Goal: Task Accomplishment & Management: Manage account settings

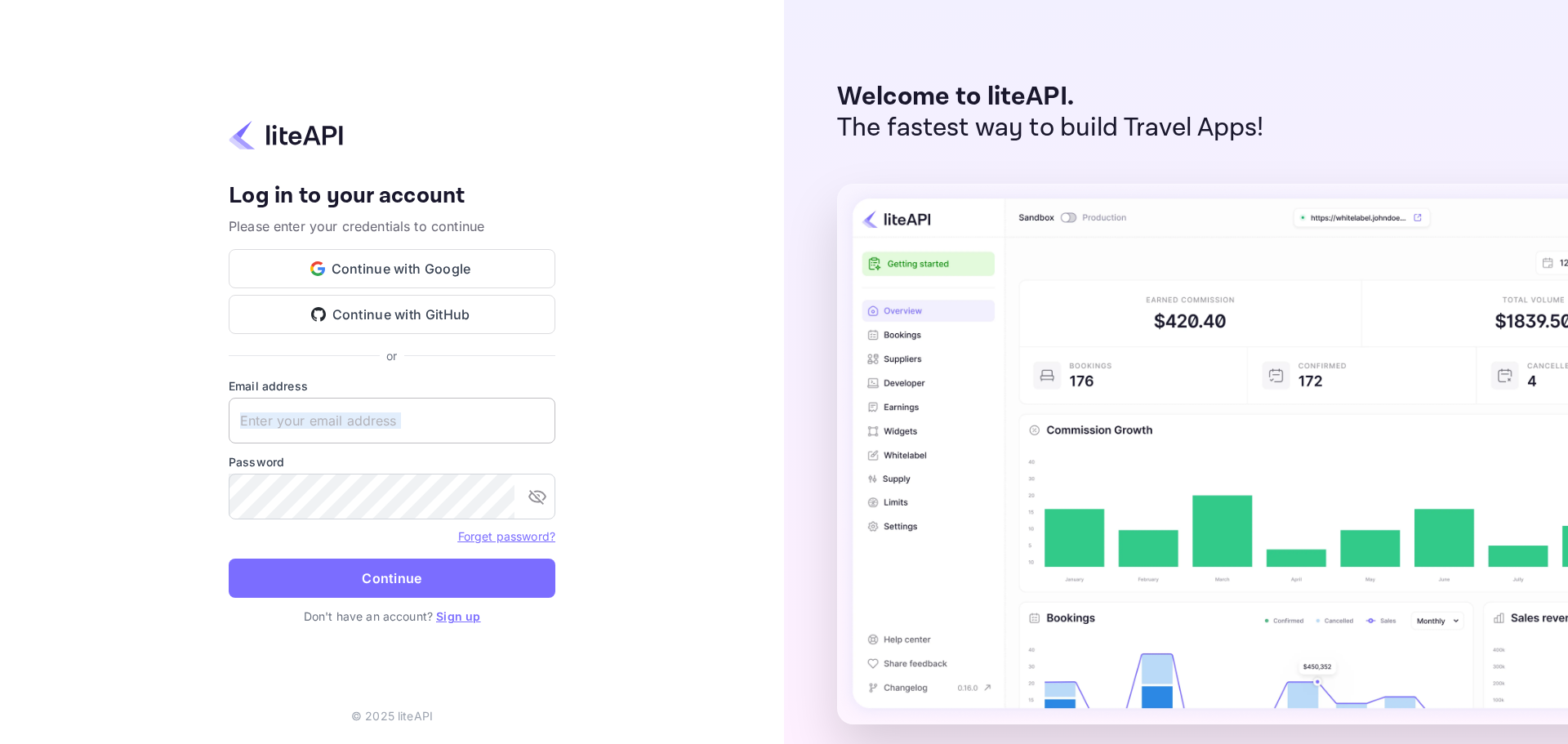
click at [308, 443] on form "Email address ​ Password ​ Forget password? Continue" at bounding box center [392, 493] width 327 height 231
click at [303, 423] on input "text" at bounding box center [392, 420] width 327 height 46
drag, startPoint x: 340, startPoint y: 417, endPoint x: 397, endPoint y: 430, distance: 58.5
click at [342, 417] on input "text" at bounding box center [392, 420] width 327 height 46
click at [397, 430] on input "text" at bounding box center [392, 420] width 327 height 46
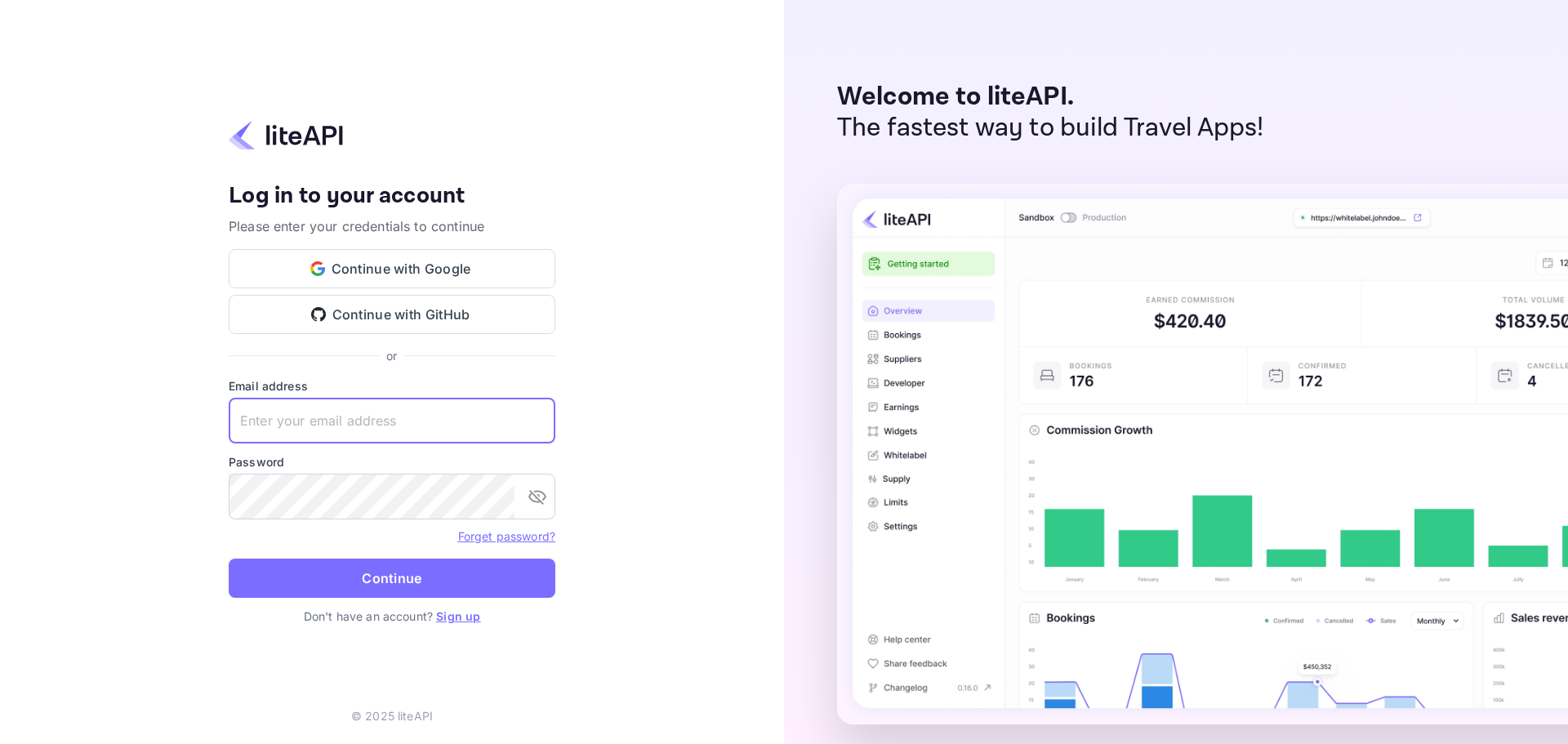
paste input "services@withjoy.com"
type input "services@withjoy.com"
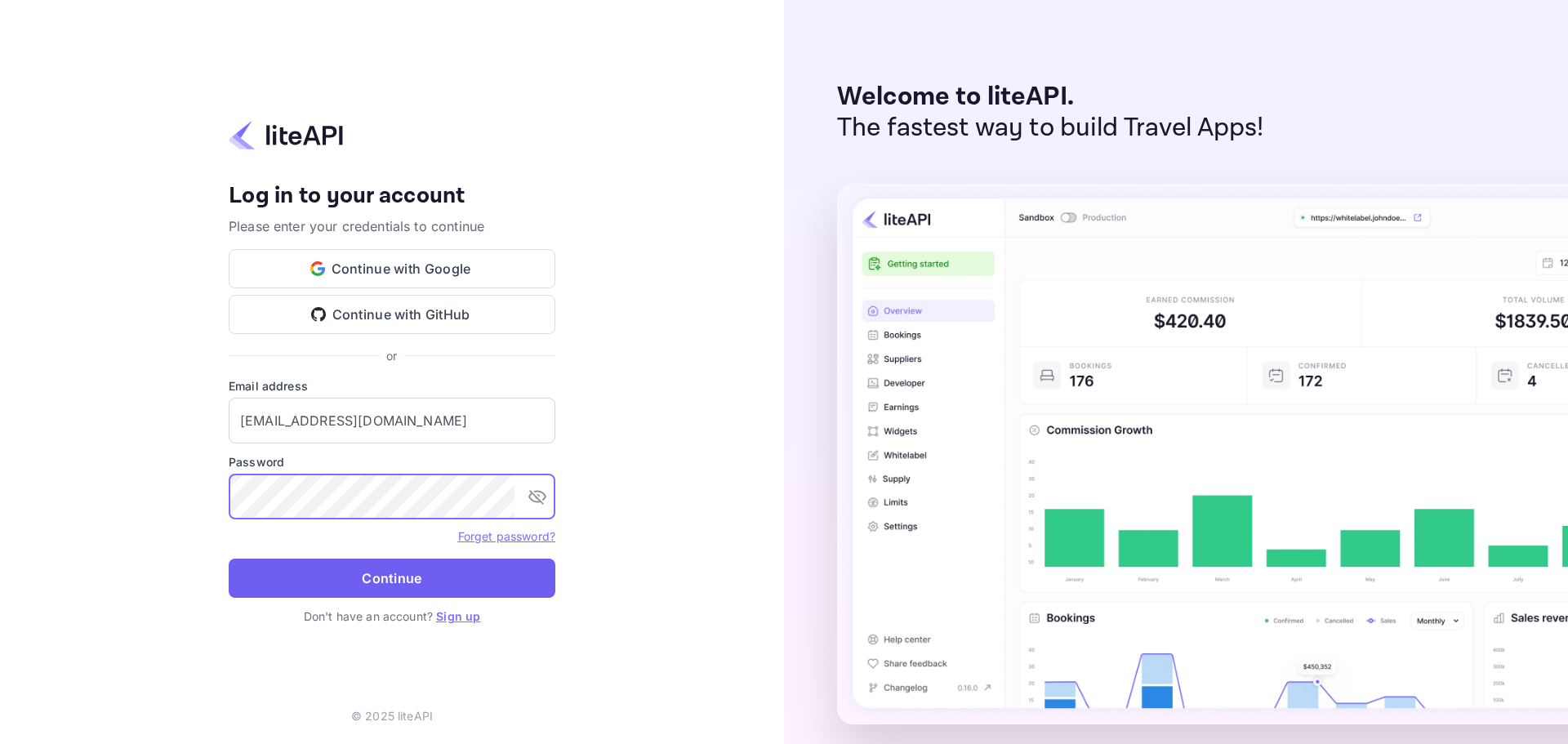
click at [333, 569] on button "Continue" at bounding box center [392, 578] width 327 height 40
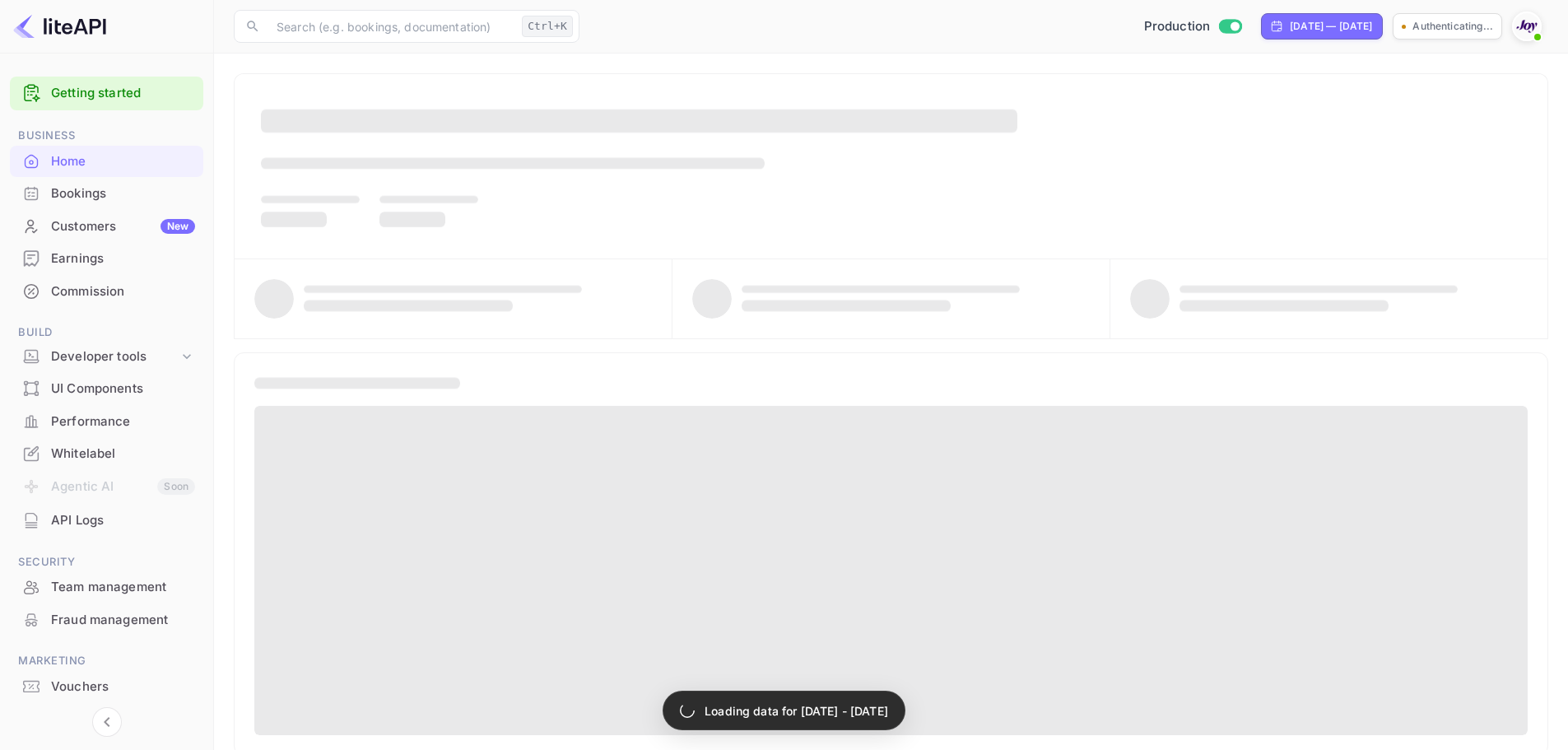
click at [110, 197] on div "Bookings" at bounding box center [123, 193] width 144 height 19
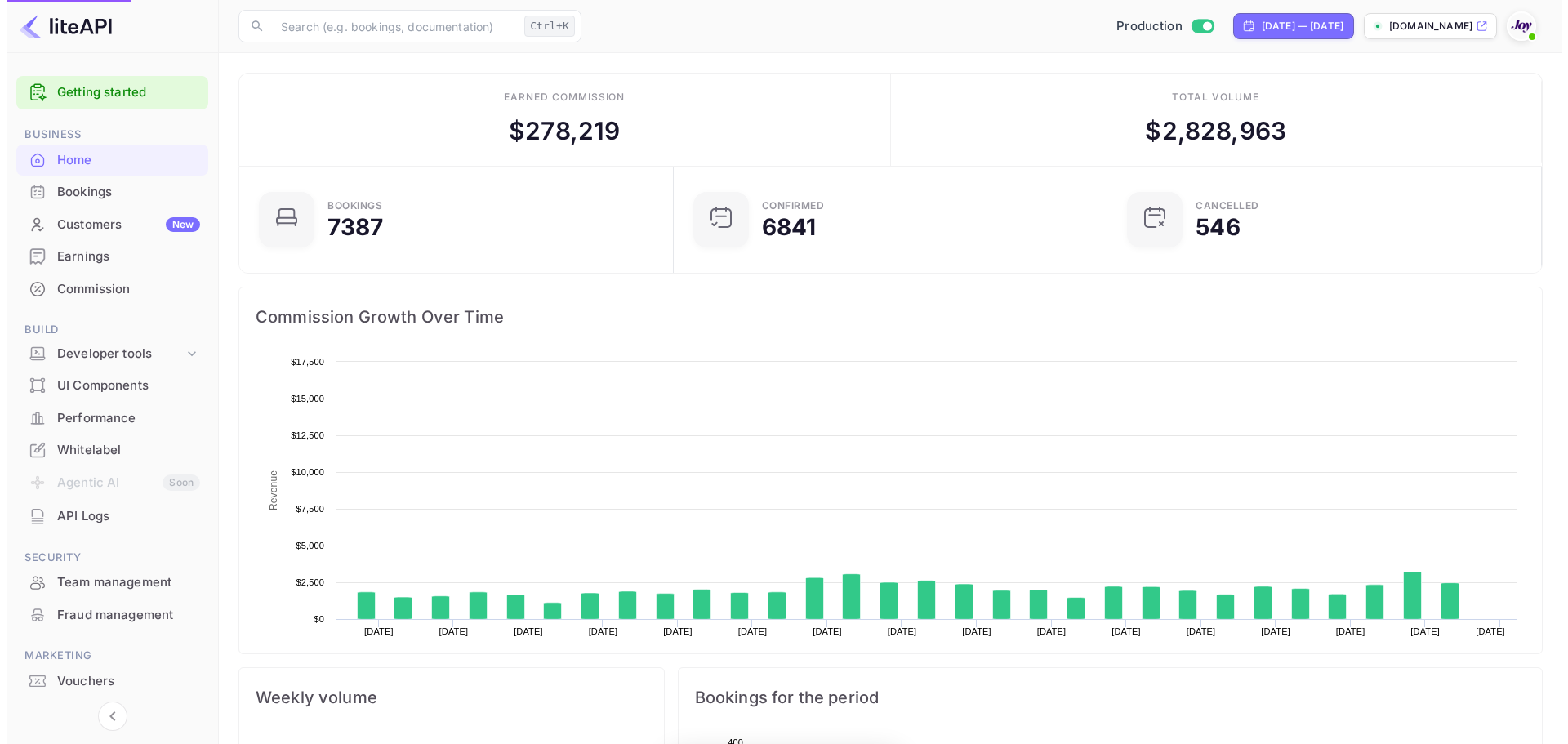
scroll to position [253, 412]
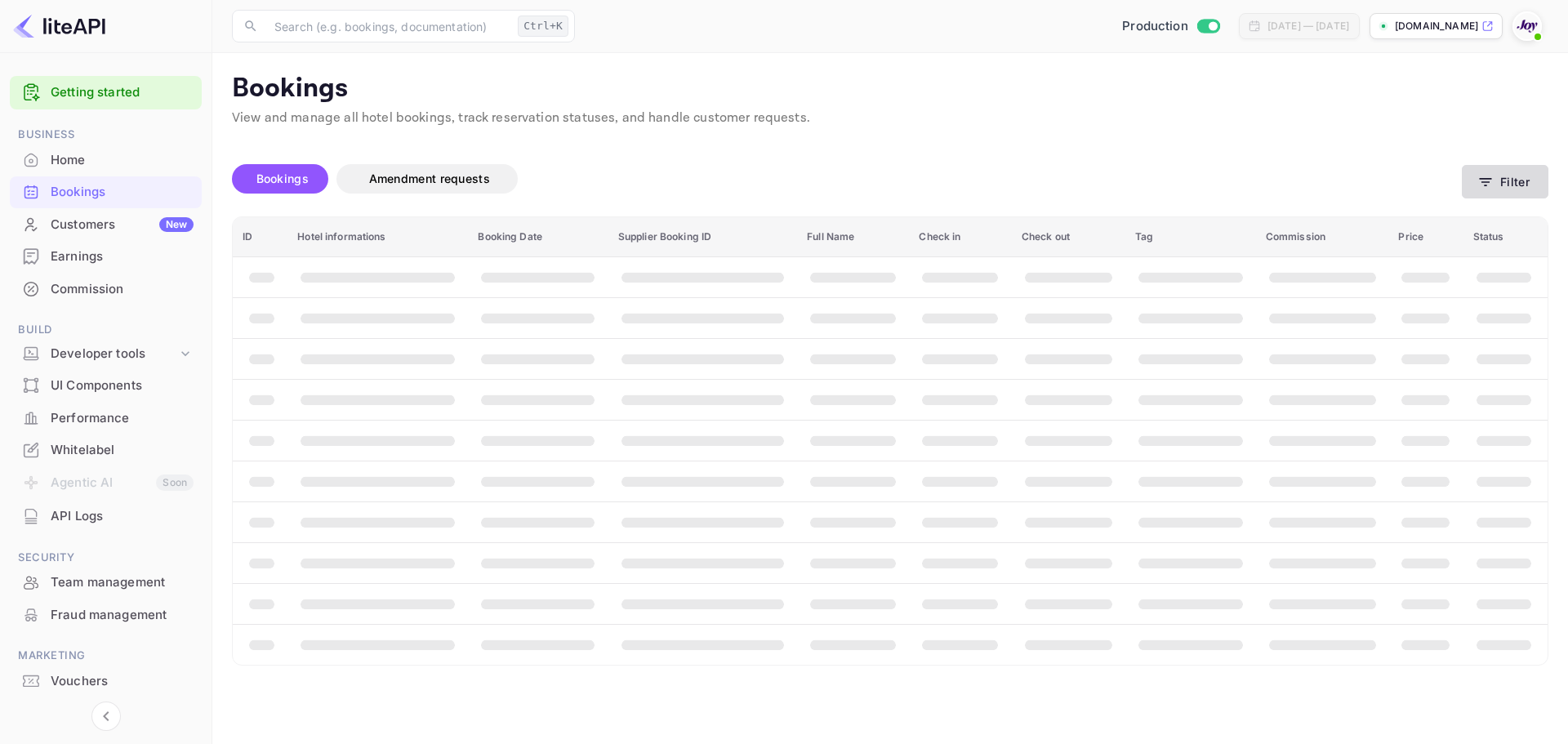
click at [1509, 176] on button "Filter" at bounding box center [1505, 181] width 87 height 33
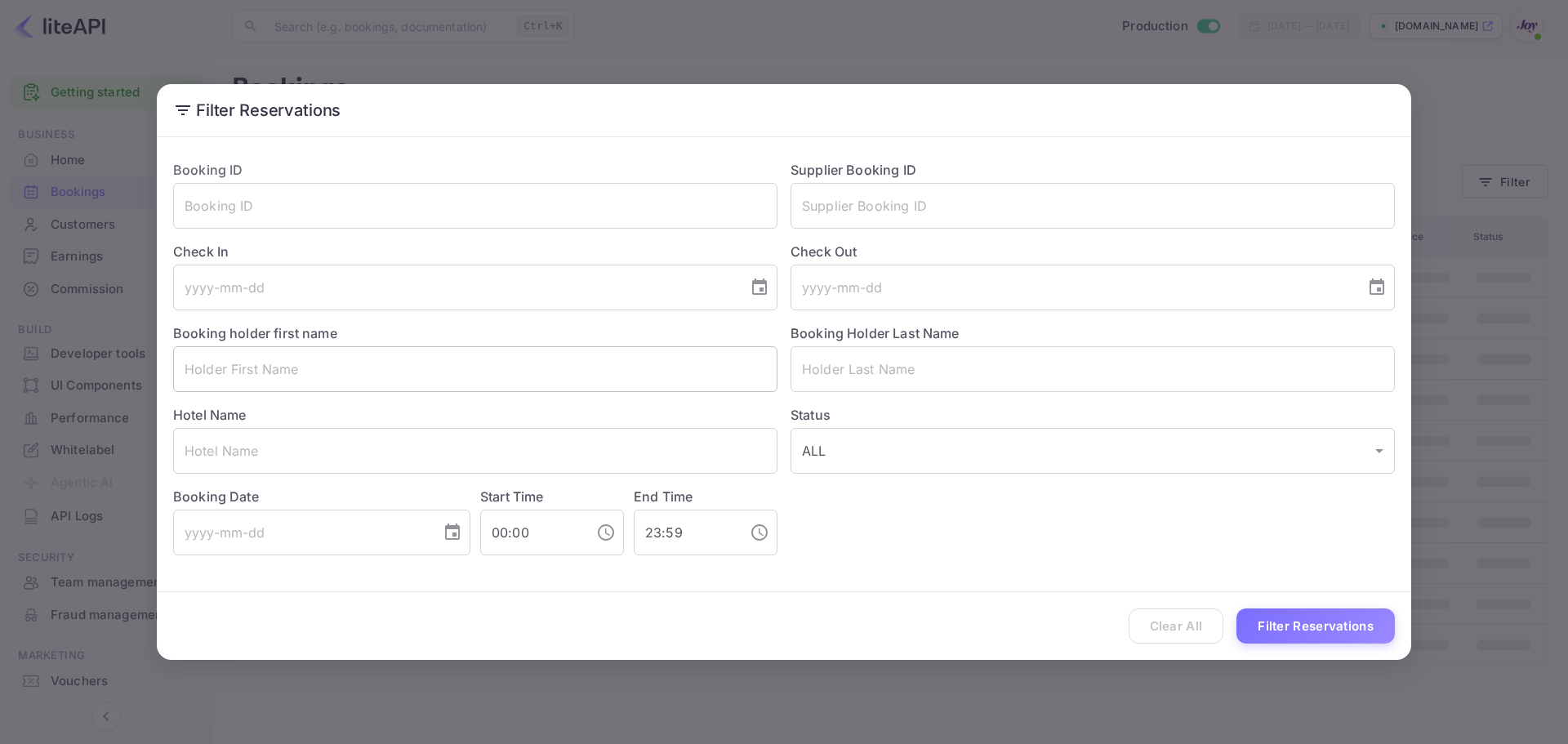
click at [287, 364] on input "text" at bounding box center [475, 368] width 605 height 46
paste input "[PERSON_NAME]"
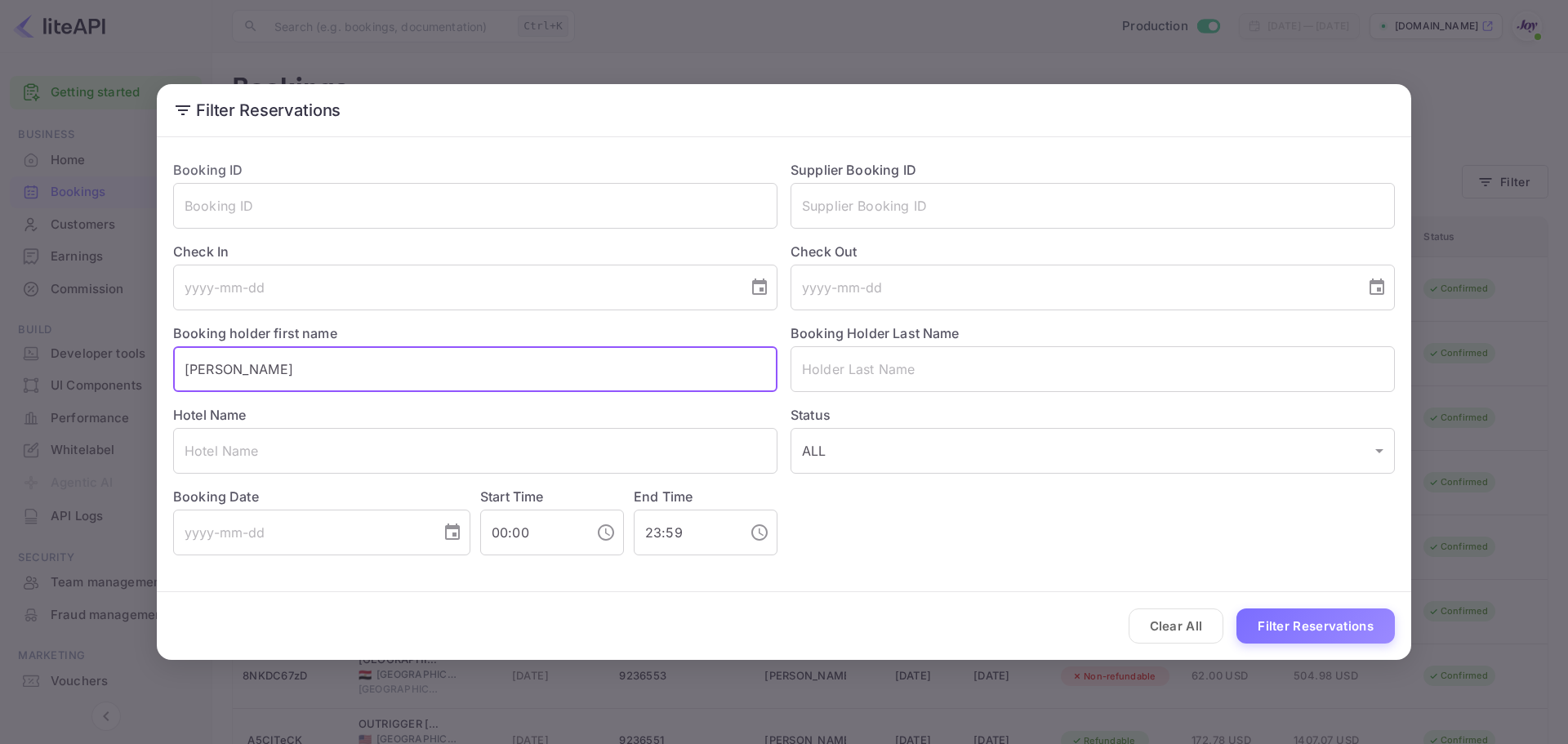
drag, startPoint x: 274, startPoint y: 370, endPoint x: 236, endPoint y: 375, distance: 38.3
click at [236, 375] on input "[PERSON_NAME]" at bounding box center [475, 368] width 605 height 46
type input "[PERSON_NAME]"
click at [979, 381] on input "text" at bounding box center [1092, 368] width 605 height 46
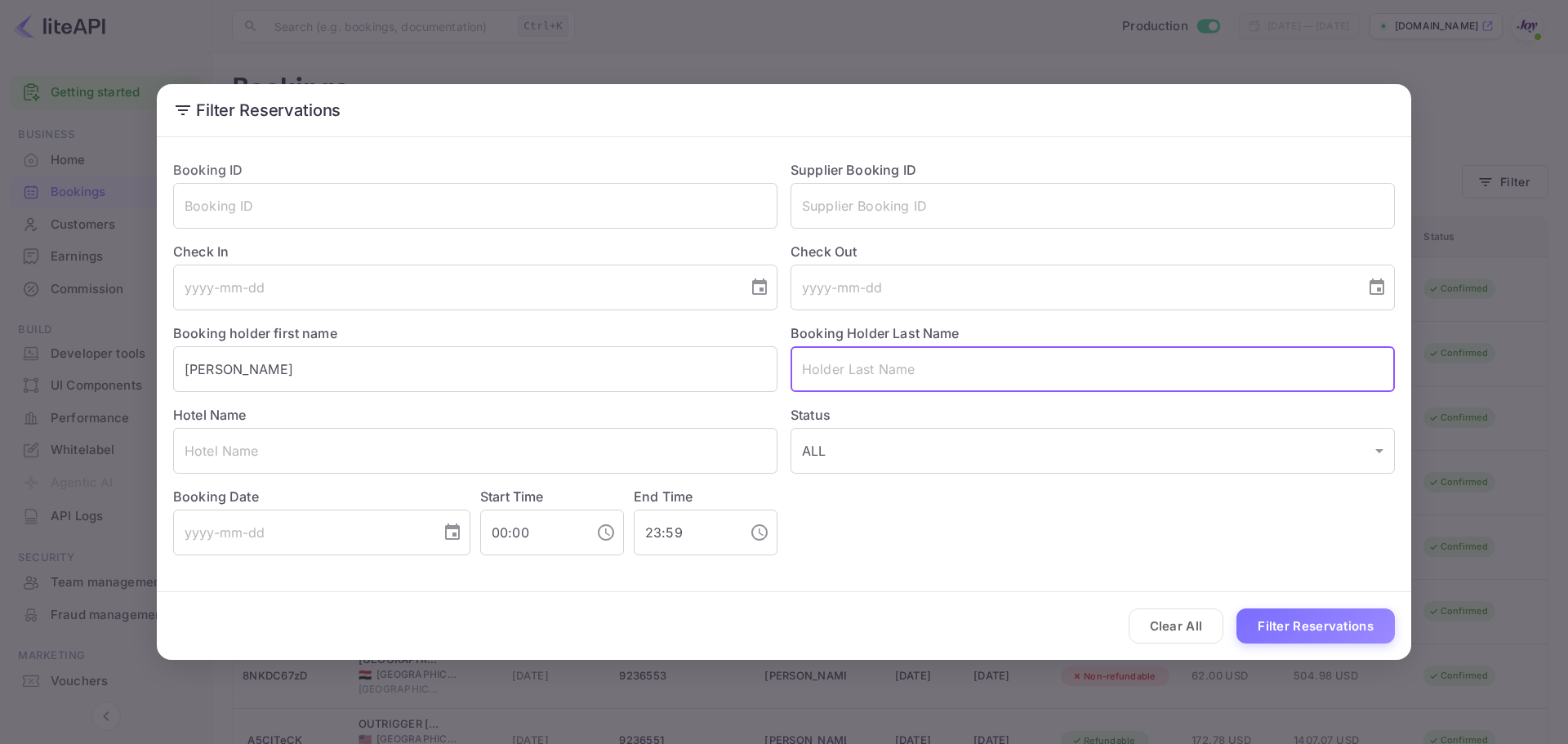
paste input "[DEMOGRAPHIC_DATA]"
type input "[DEMOGRAPHIC_DATA]"
click at [1281, 631] on button "Filter Reservations" at bounding box center [1316, 625] width 159 height 35
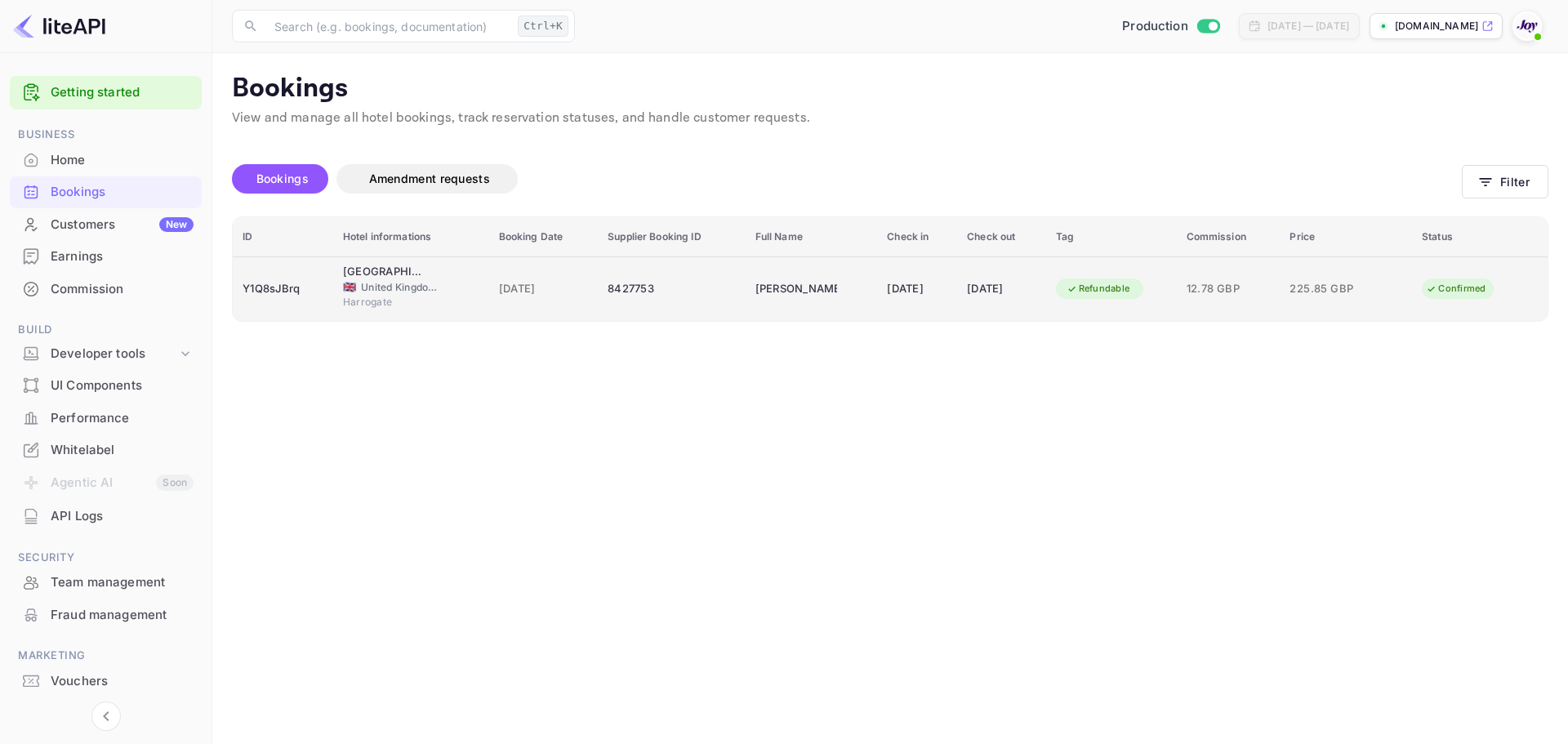
click at [622, 291] on div "8427753" at bounding box center [671, 288] width 128 height 26
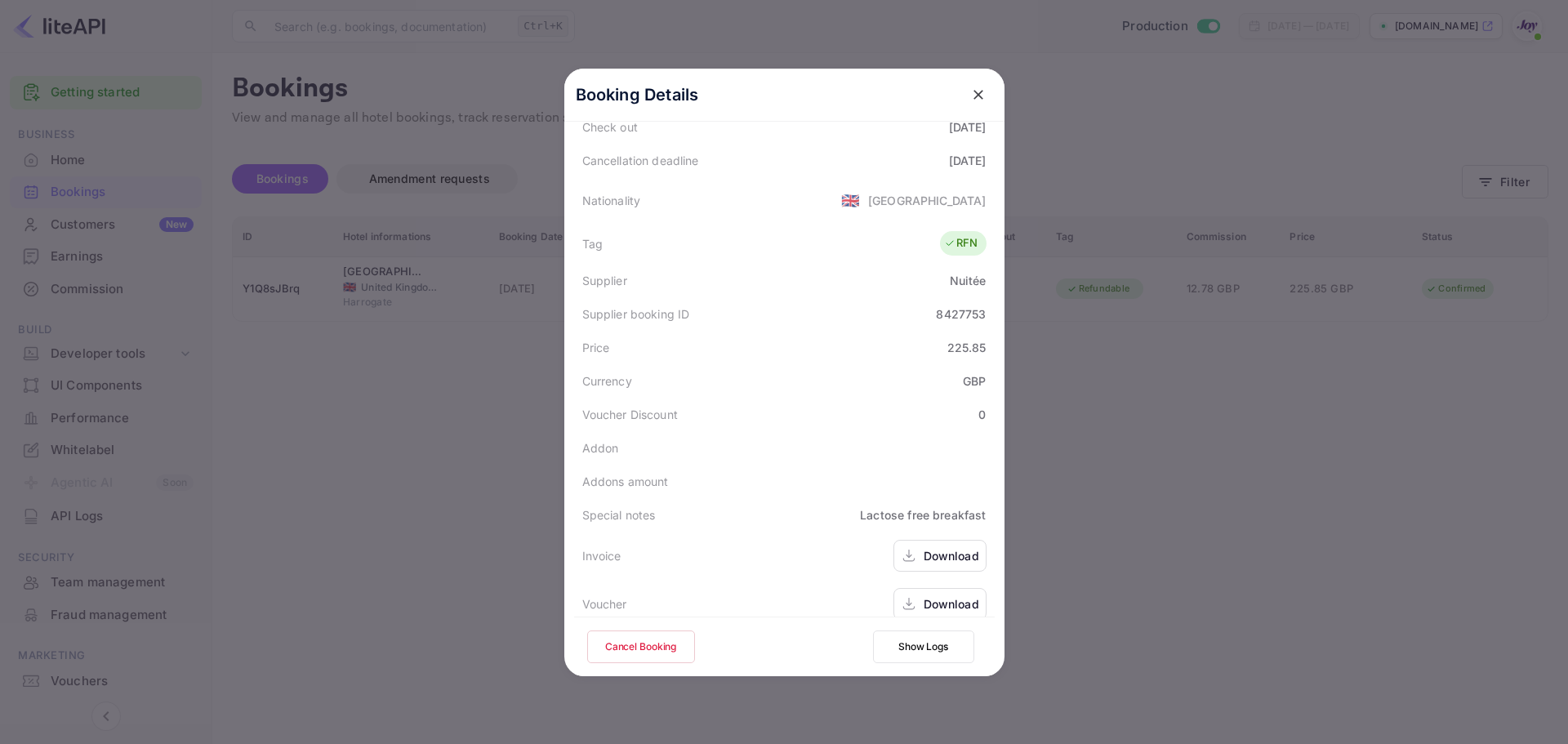
scroll to position [362, 0]
click at [947, 594] on div "Download" at bounding box center [952, 603] width 56 height 17
click at [951, 546] on div "Download" at bounding box center [952, 554] width 56 height 17
